Goal: Transaction & Acquisition: Purchase product/service

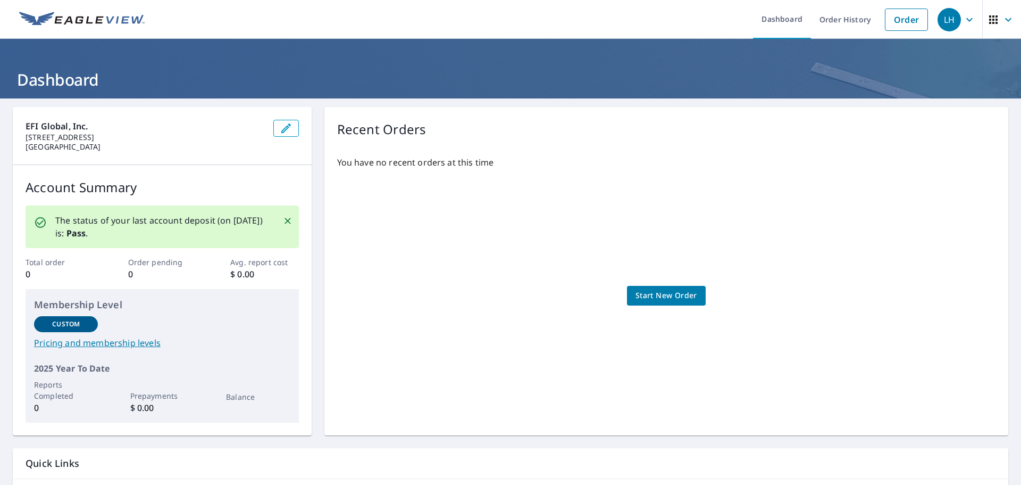
click at [666, 287] on link "Start New Order" at bounding box center [666, 296] width 79 height 20
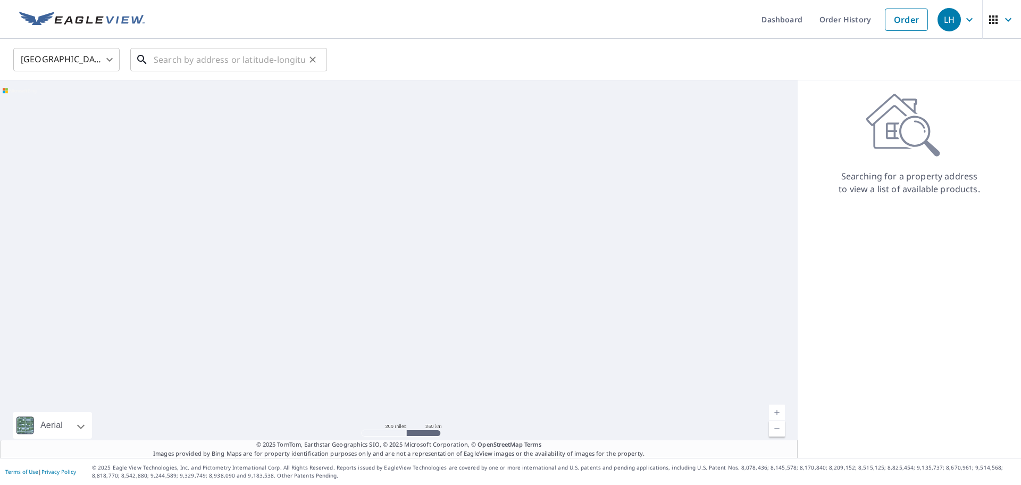
click at [184, 60] on input "text" at bounding box center [230, 60] width 152 height 30
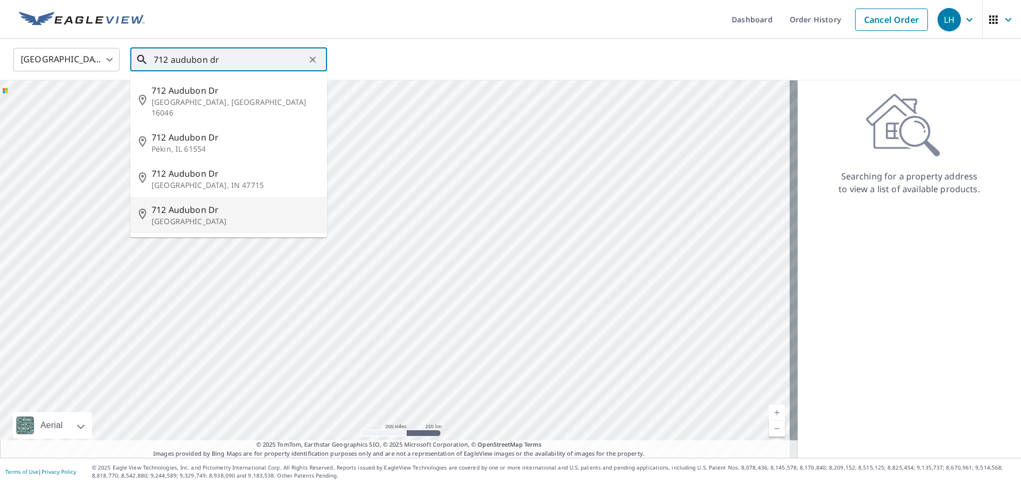
click at [206, 203] on span "712 Audubon Dr" at bounding box center [235, 209] width 167 height 13
type input "[STREET_ADDRESS]"
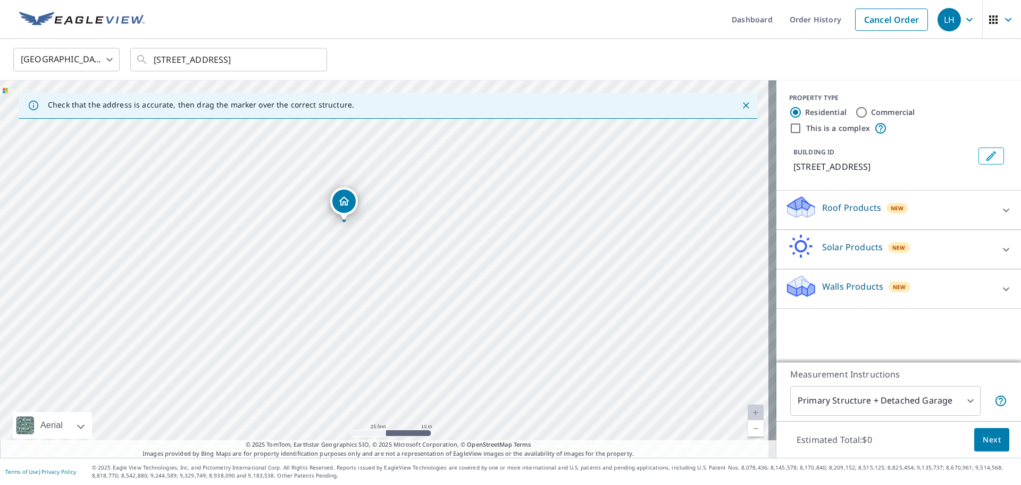
click at [850, 209] on p "Roof Products" at bounding box center [851, 207] width 59 height 13
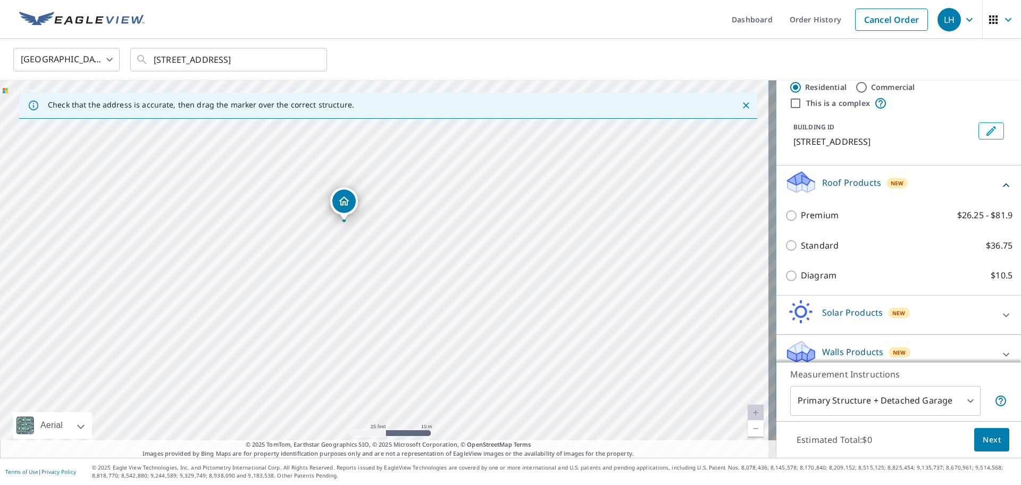
scroll to position [37, 0]
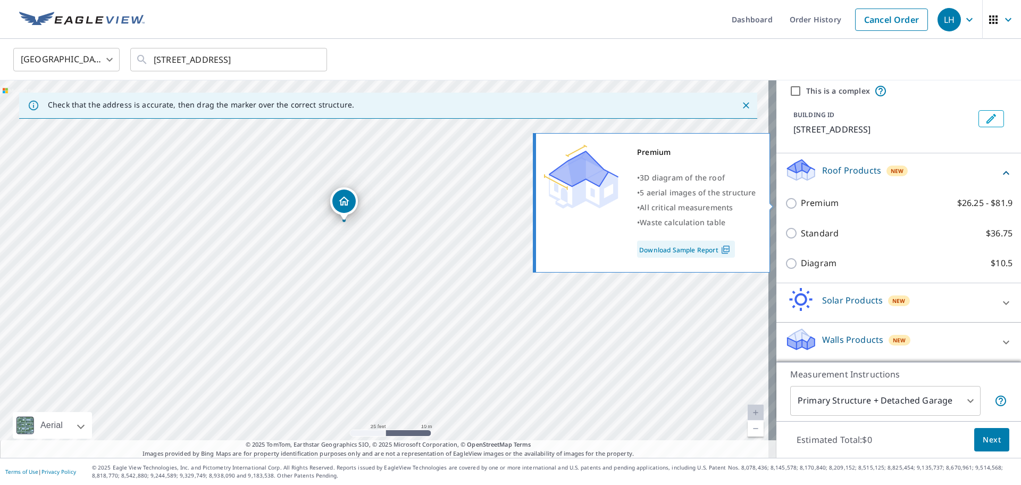
click at [808, 203] on p "Premium" at bounding box center [820, 202] width 38 height 13
click at [801, 203] on input "Premium $26.25 - $81.9" at bounding box center [793, 203] width 16 height 13
checkbox input "true"
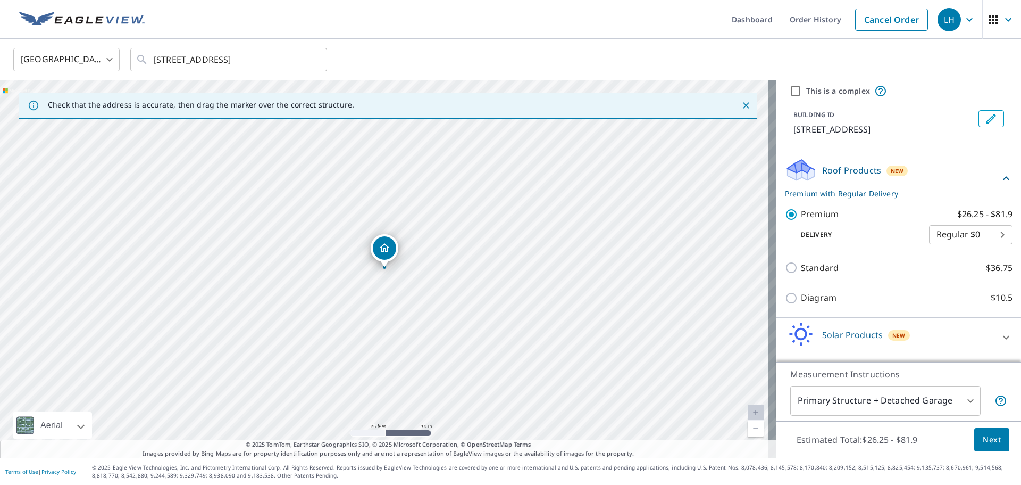
click at [957, 232] on body "LH LH Dashboard Order History Cancel Order LH [GEOGRAPHIC_DATA] [GEOGRAPHIC_DAT…" at bounding box center [510, 242] width 1021 height 485
click at [957, 232] on li "Regular $0" at bounding box center [955, 234] width 84 height 19
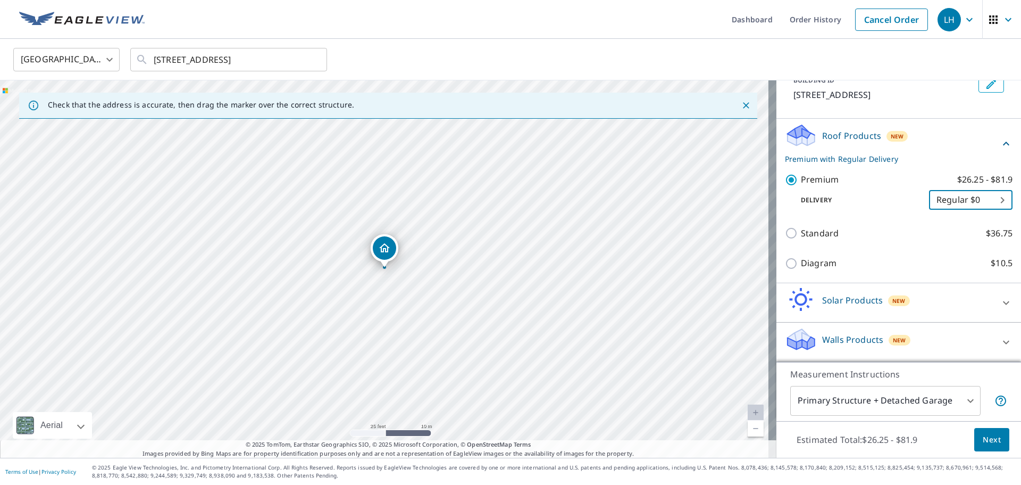
click at [877, 397] on body "LH LH Dashboard Order History Cancel Order LH [GEOGRAPHIC_DATA] [GEOGRAPHIC_DAT…" at bounding box center [510, 242] width 1021 height 485
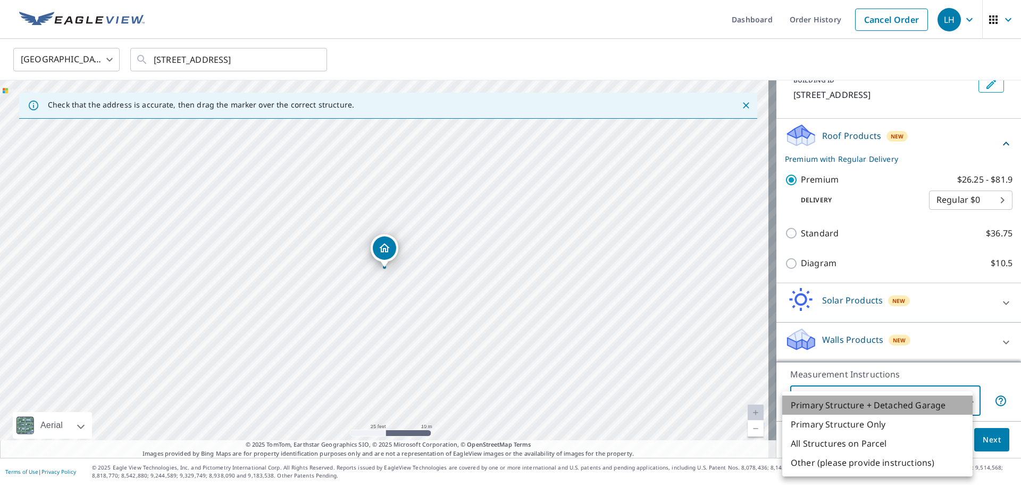
click at [864, 410] on li "Primary Structure + Detached Garage" at bounding box center [878, 404] width 190 height 19
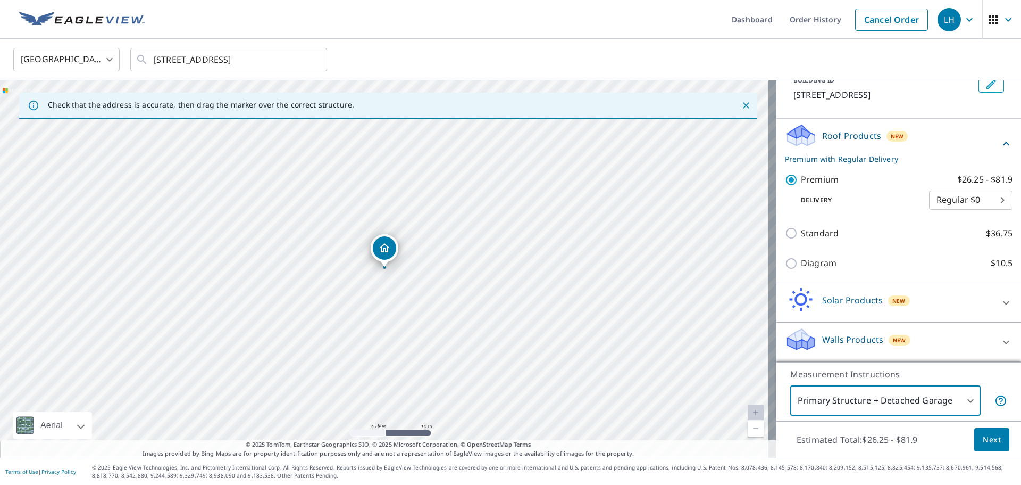
click at [994, 438] on button "Next" at bounding box center [992, 440] width 35 height 24
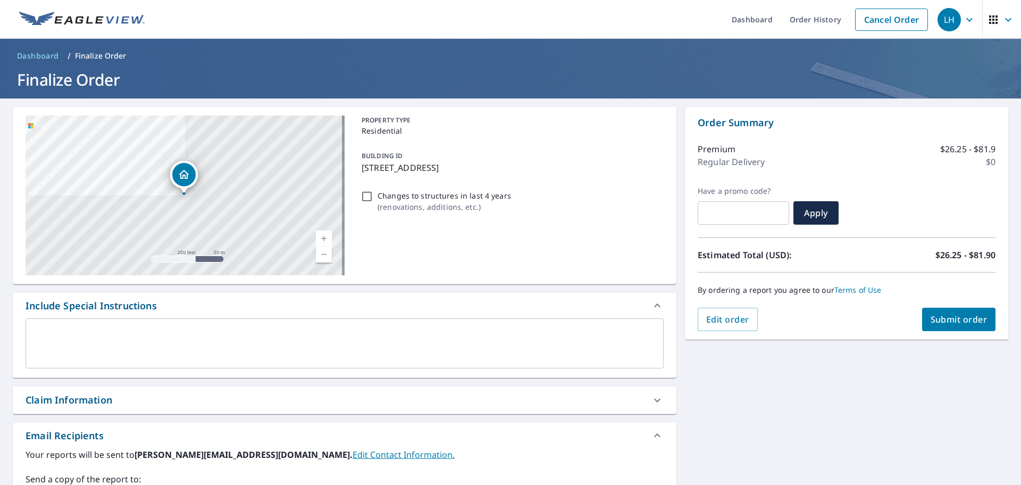
click at [497, 345] on textarea at bounding box center [344, 343] width 623 height 30
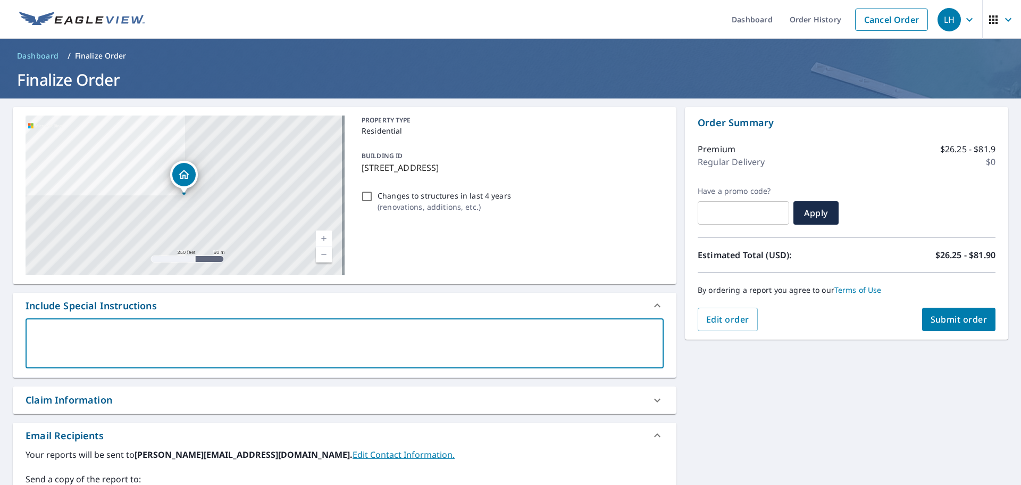
type textarea "G"
type textarea "x"
type textarea "Ga"
type textarea "x"
type textarea "Gar"
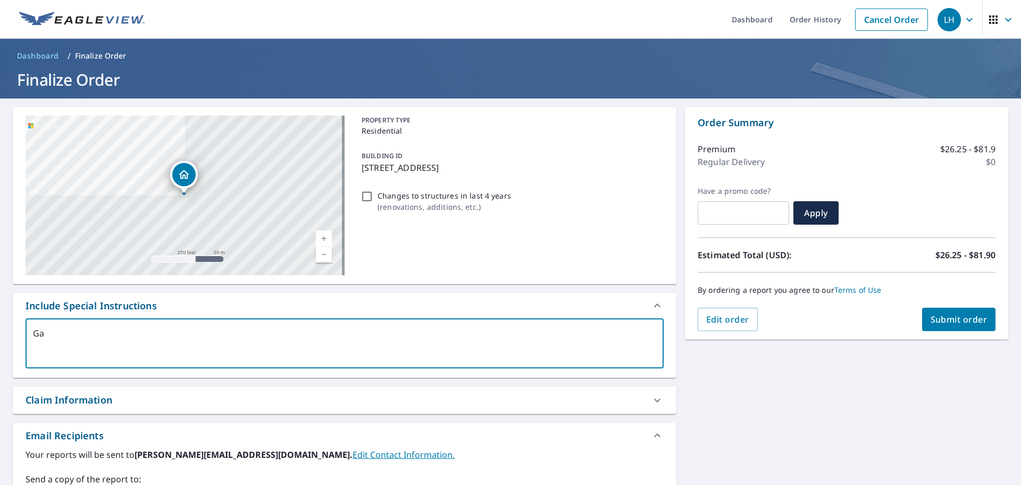
type textarea "x"
type textarea "Gara"
type textarea "x"
type textarea "Garag"
type textarea "x"
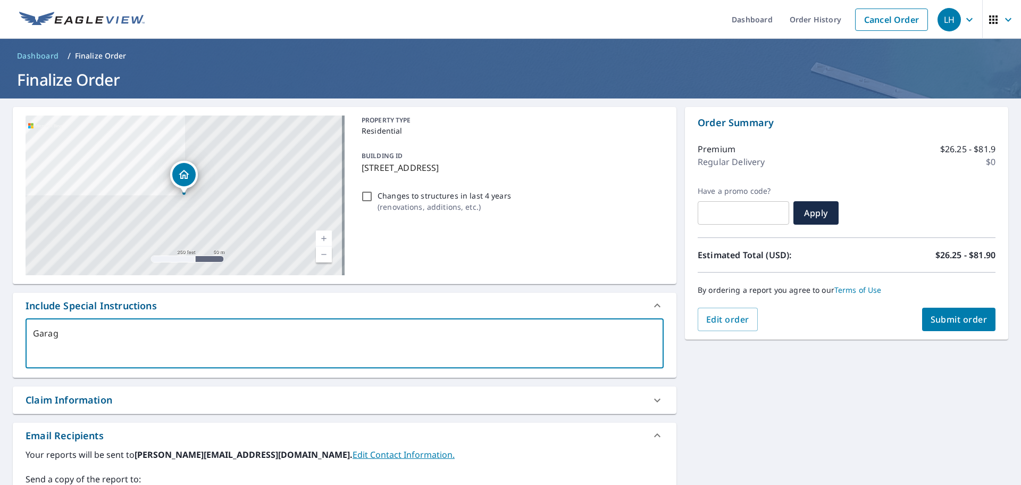
type textarea "Garage"
type textarea "x"
type textarea "Garage"
type textarea "x"
type textarea "Garage i"
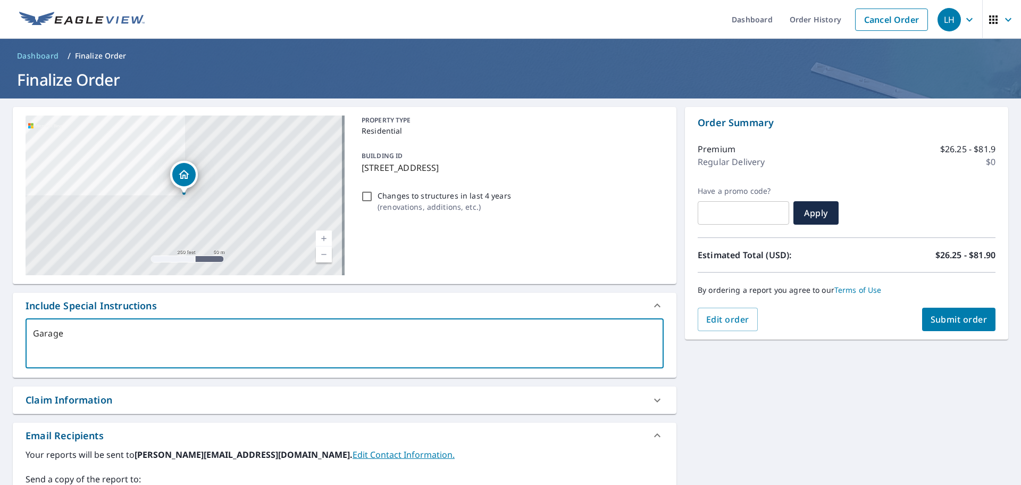
type textarea "x"
type textarea "Garage is"
type textarea "x"
type textarea "Garage is"
type textarea "x"
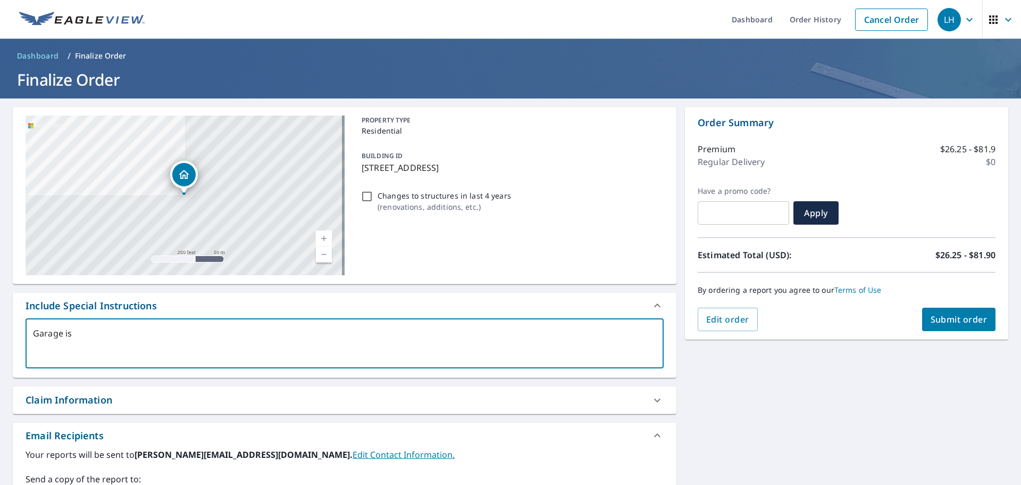
type textarea "Garage is a"
type textarea "x"
type textarea "Garage is at"
type textarea "x"
type textarea "Garage is att"
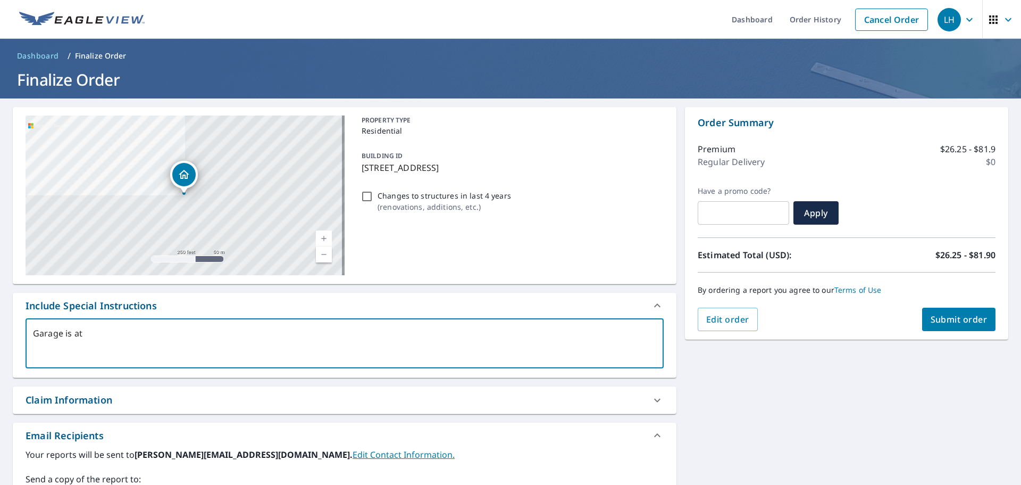
type textarea "x"
type textarea "Garage is atta"
type textarea "x"
type textarea "Garage is attac"
type textarea "x"
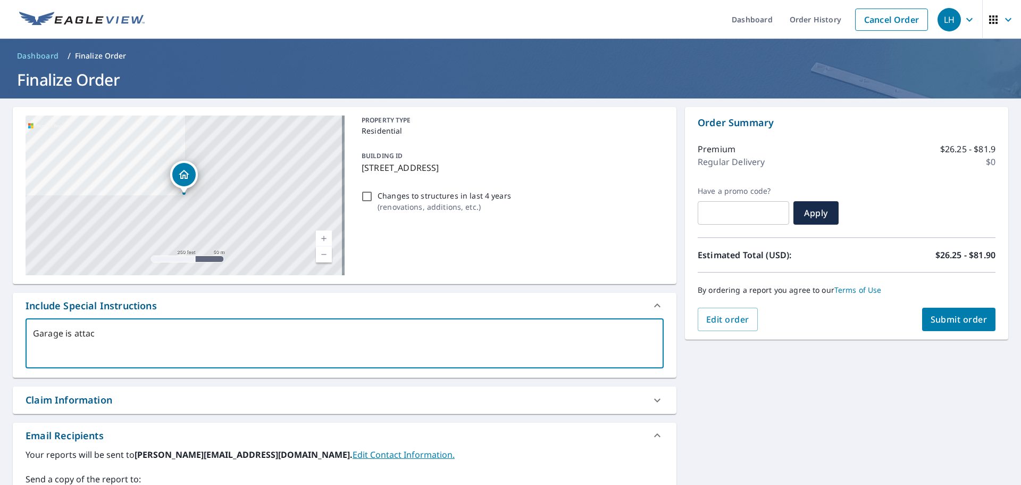
type textarea "Garage is attach"
type textarea "x"
type textarea "Garage is attache"
type textarea "x"
type textarea "Garage is attached"
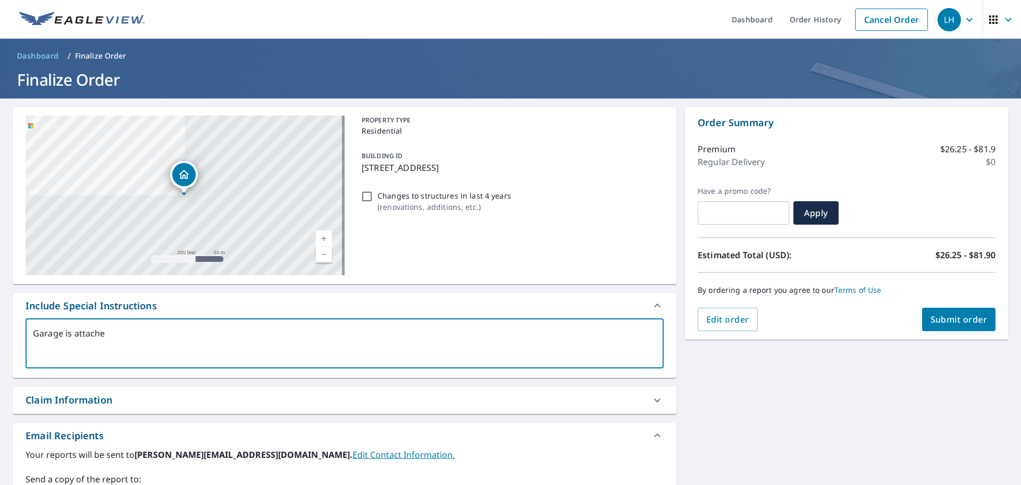
type textarea "x"
type textarea "Garage is attached"
type textarea "x"
type textarea "Garage is attached t"
type textarea "x"
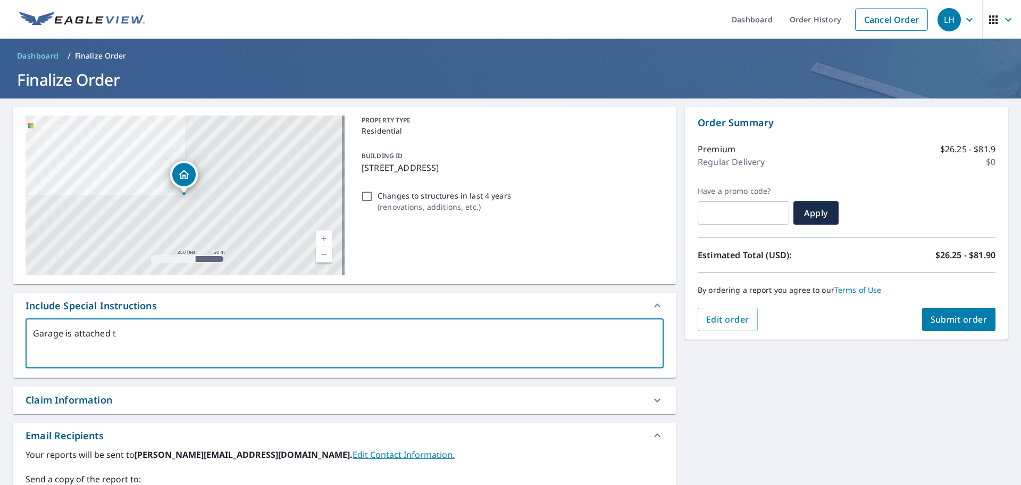
type textarea "Garage is attached to"
type textarea "x"
type textarea "Garage is attached to"
type textarea "x"
type textarea "Garage is attached to p"
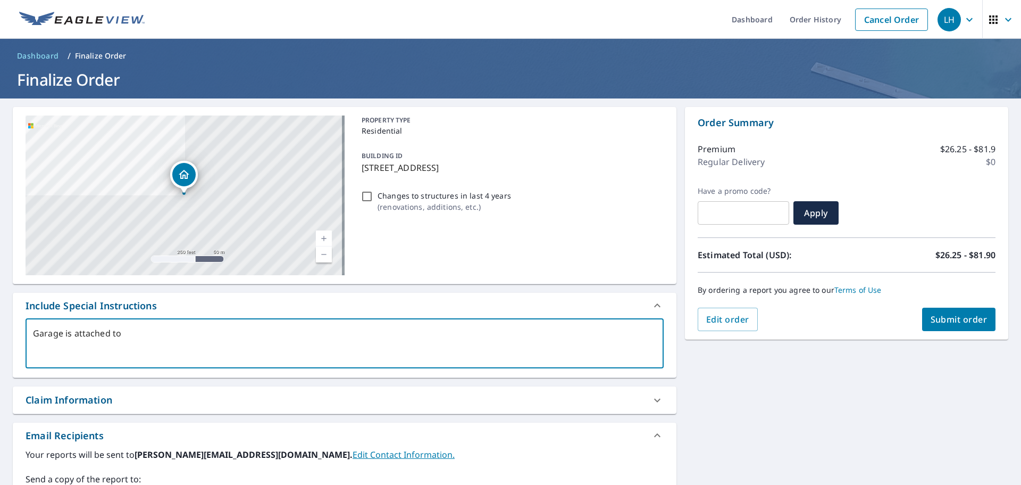
type textarea "x"
type textarea "Garage is attached to pr"
type textarea "x"
type textarea "Garage is attached to pri"
type textarea "x"
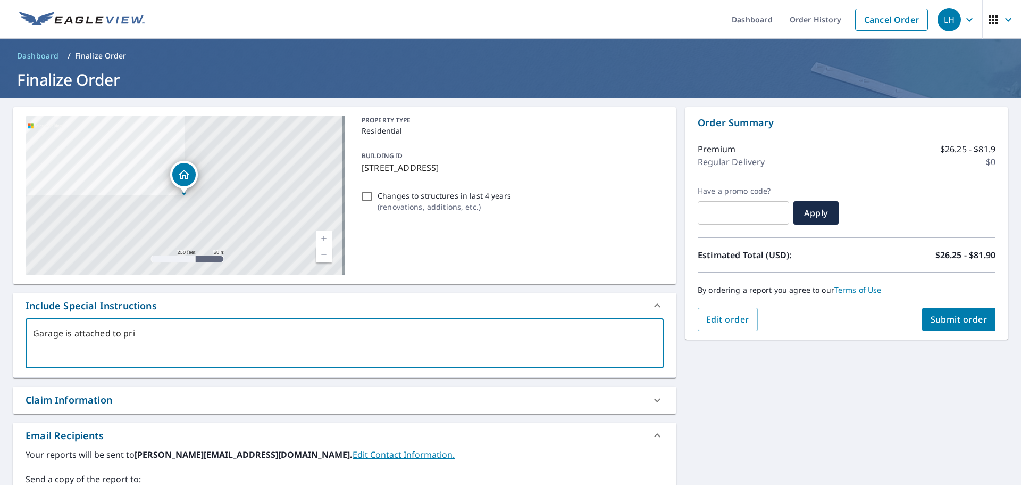
type textarea "Garage is attached to prim"
type textarea "x"
type textarea "Garage is attached to prima"
type textarea "x"
type textarea "Garage is attached to primar"
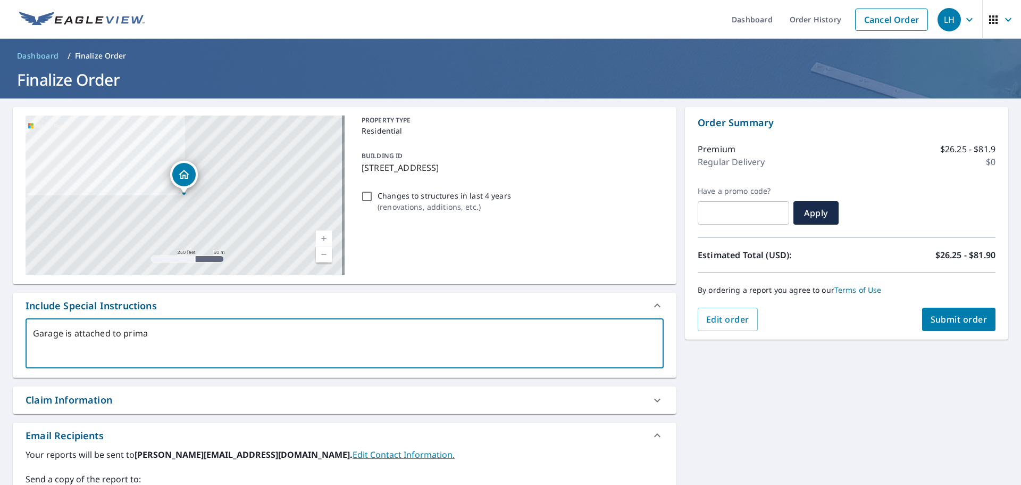
type textarea "x"
type textarea "Garage is attached to primary"
type textarea "x"
type textarea "Garage is attached to primary"
type textarea "x"
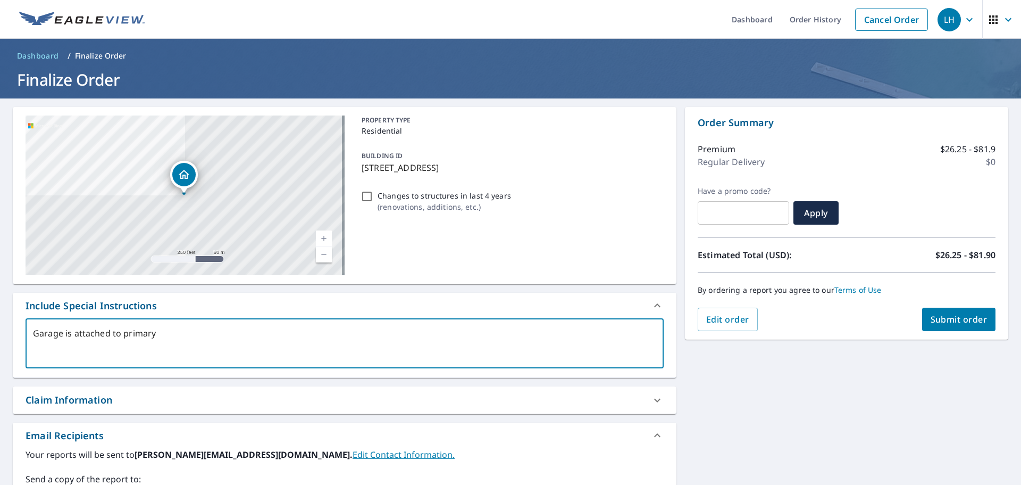
type textarea "Garage is attached to primary d"
type textarea "x"
type textarea "Garage is attached to primary dw"
type textarea "x"
type textarea "Garage is attached to primary dwe"
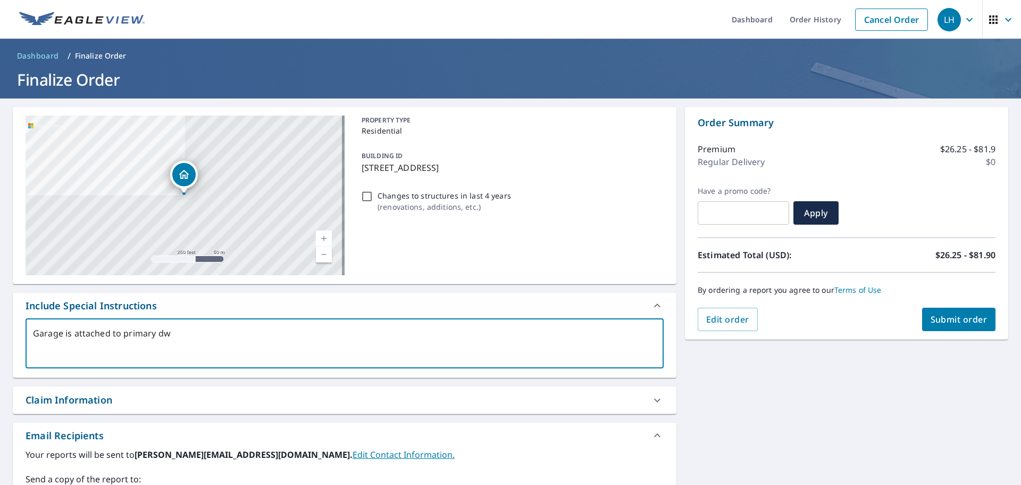
type textarea "x"
type textarea "Garage is attached to primary dwel"
type textarea "x"
type textarea "Garage is attached to primary dwell"
type textarea "x"
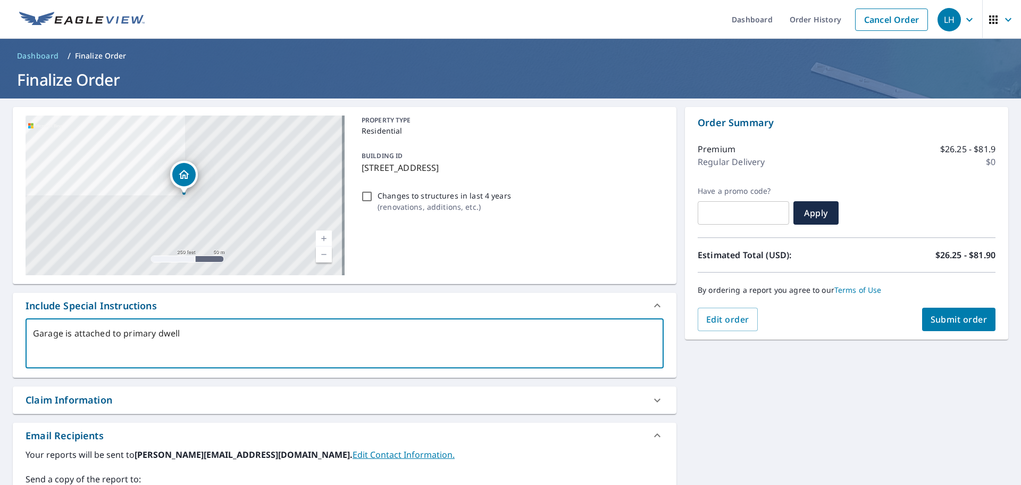
type textarea "Garage is attached to primary dwelli"
type textarea "x"
type textarea "Garage is attached to primary dwellin"
type textarea "x"
type textarea "Garage is attached to primary dwelling"
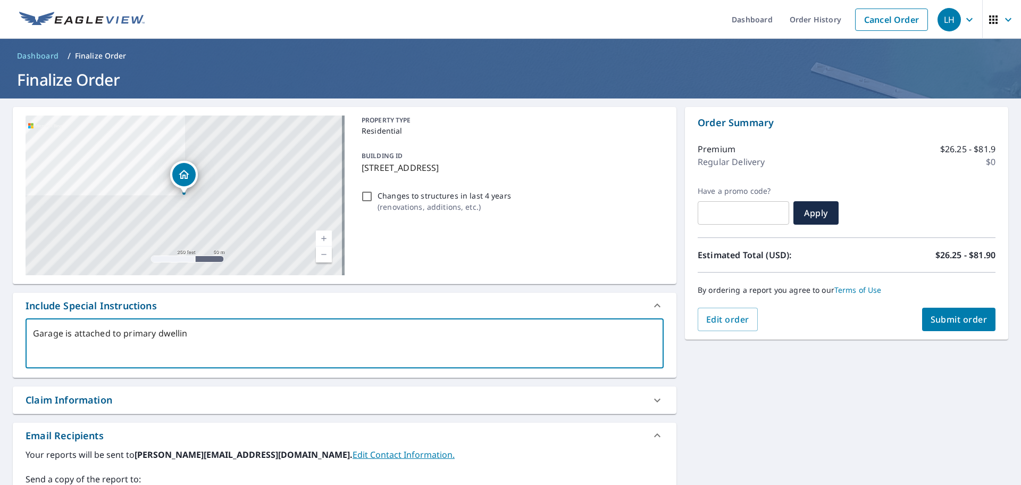
type textarea "x"
type textarea "Garage is attached to primary dwelling."
type textarea "x"
type textarea "Garage is attached to primary dwelling."
click at [876, 415] on div "[STREET_ADDRESS] Aerial Road A standard road map Aerial A detailed look from ab…" at bounding box center [510, 370] width 1021 height 544
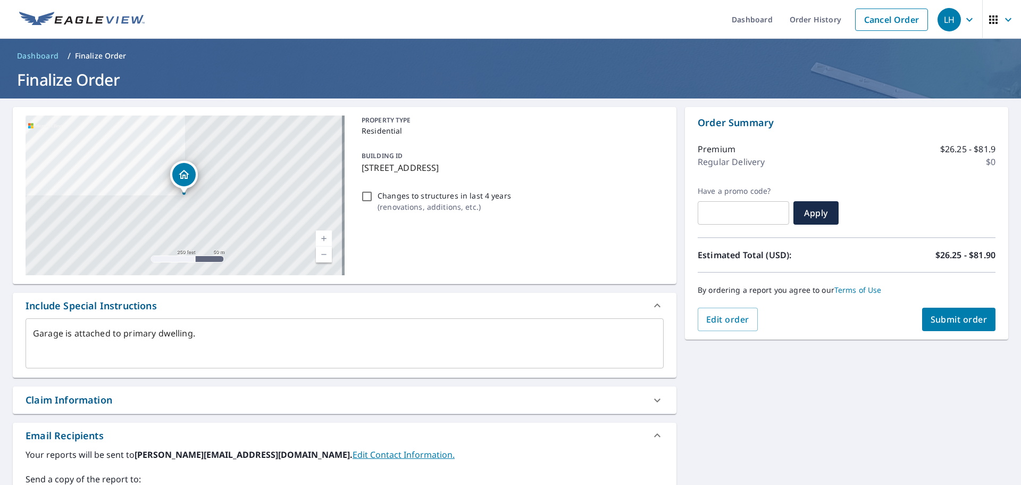
click at [956, 317] on span "Submit order" at bounding box center [959, 319] width 57 height 12
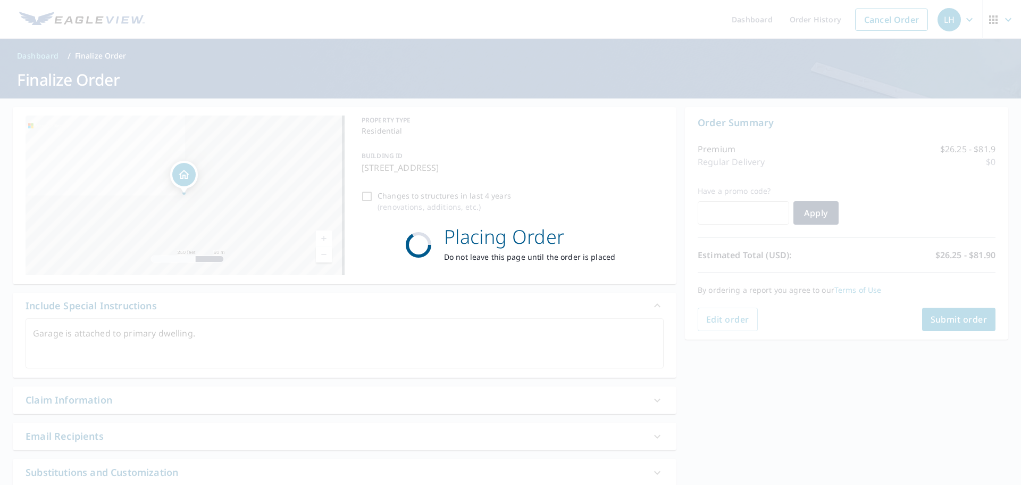
type textarea "x"
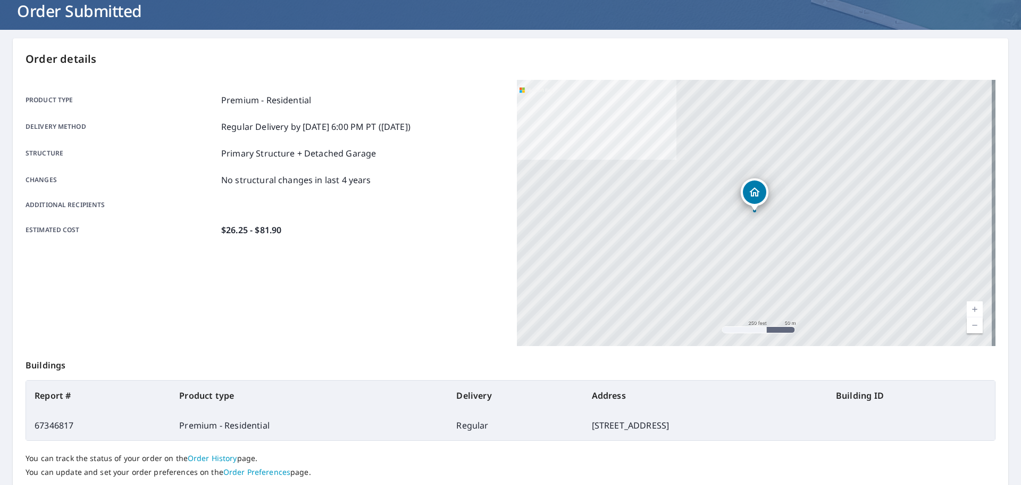
scroll to position [142, 0]
